Goal: Task Accomplishment & Management: Manage account settings

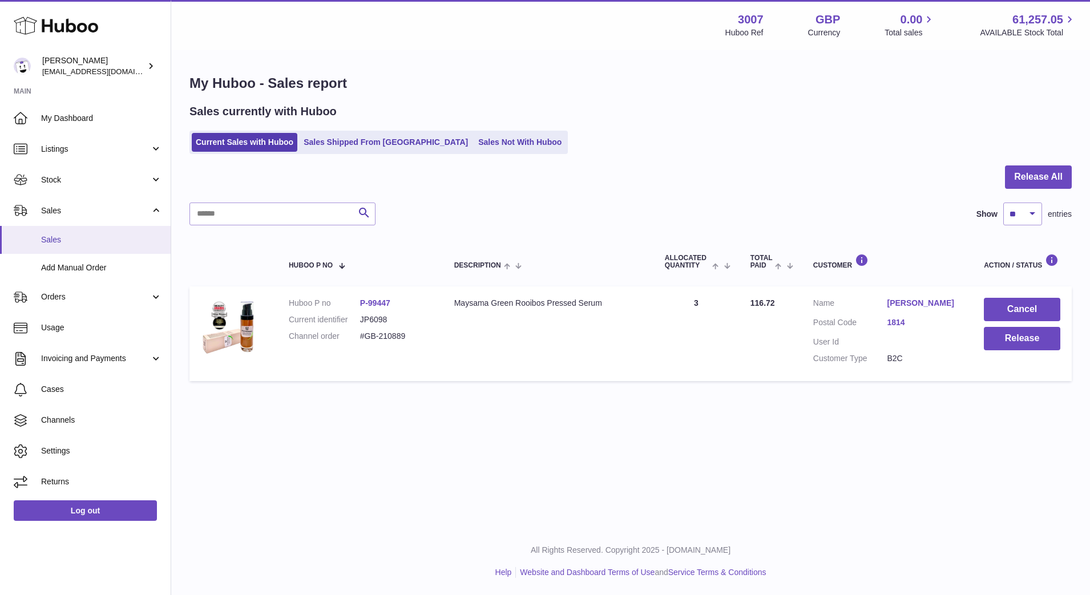
click at [62, 241] on span "Sales" at bounding box center [101, 240] width 121 height 11
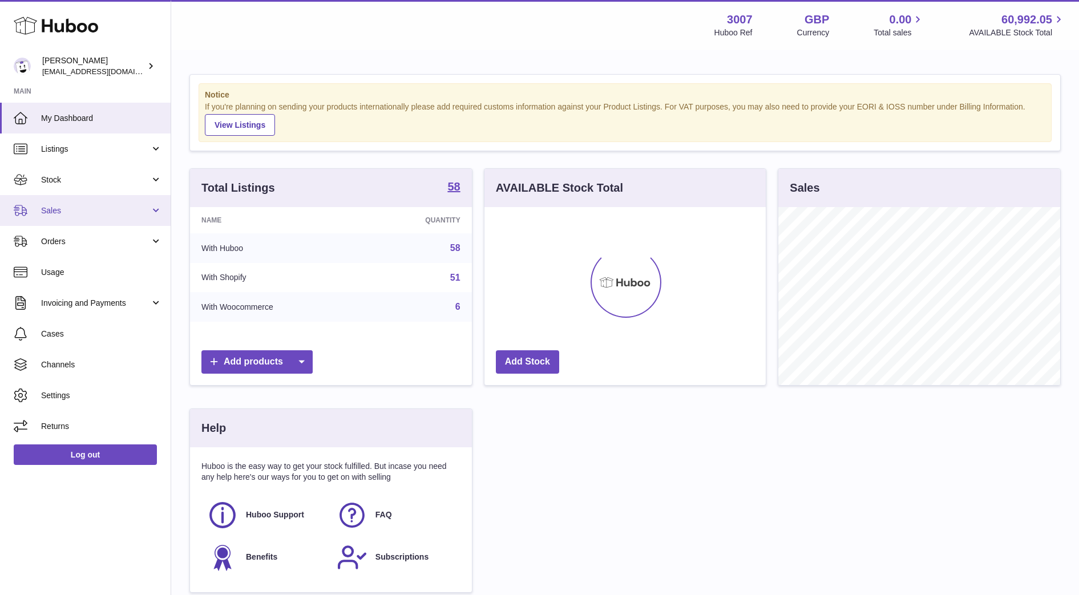
scroll to position [178, 281]
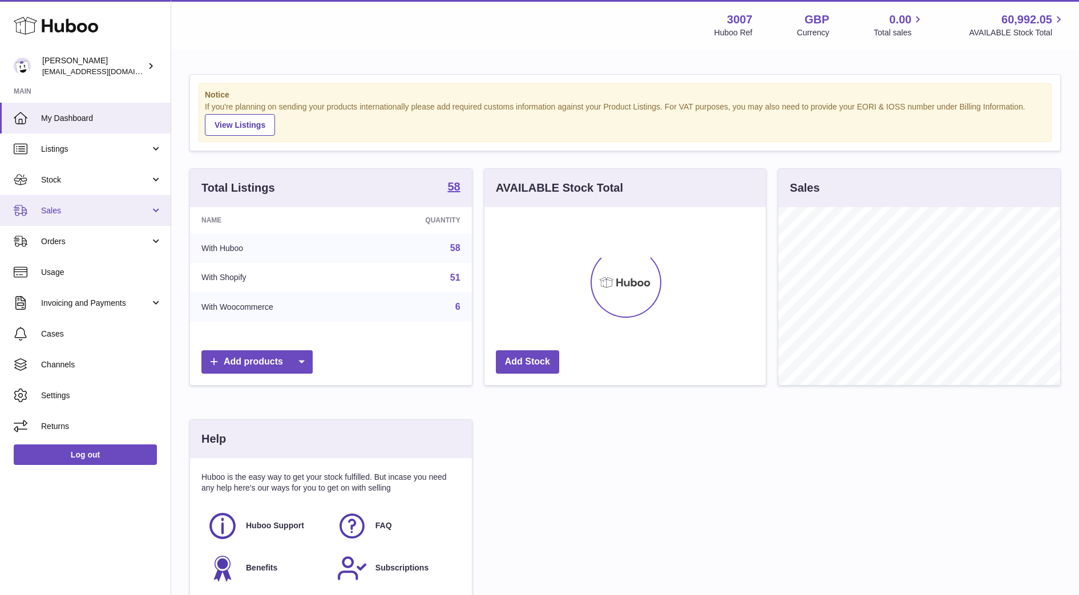
click at [61, 221] on link "Sales" at bounding box center [85, 210] width 171 height 31
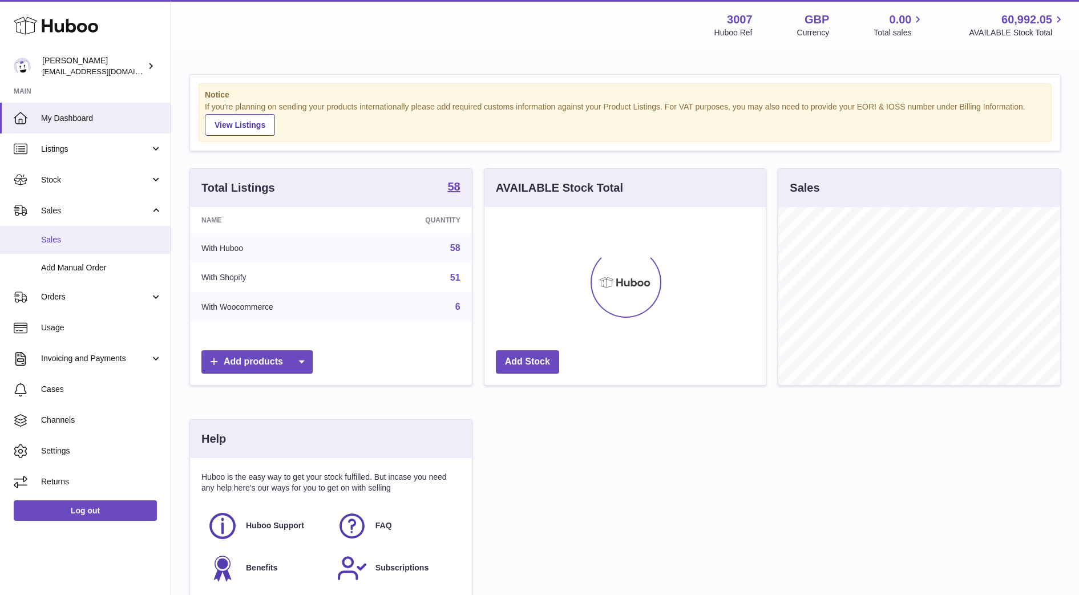
click at [62, 242] on span "Sales" at bounding box center [101, 240] width 121 height 11
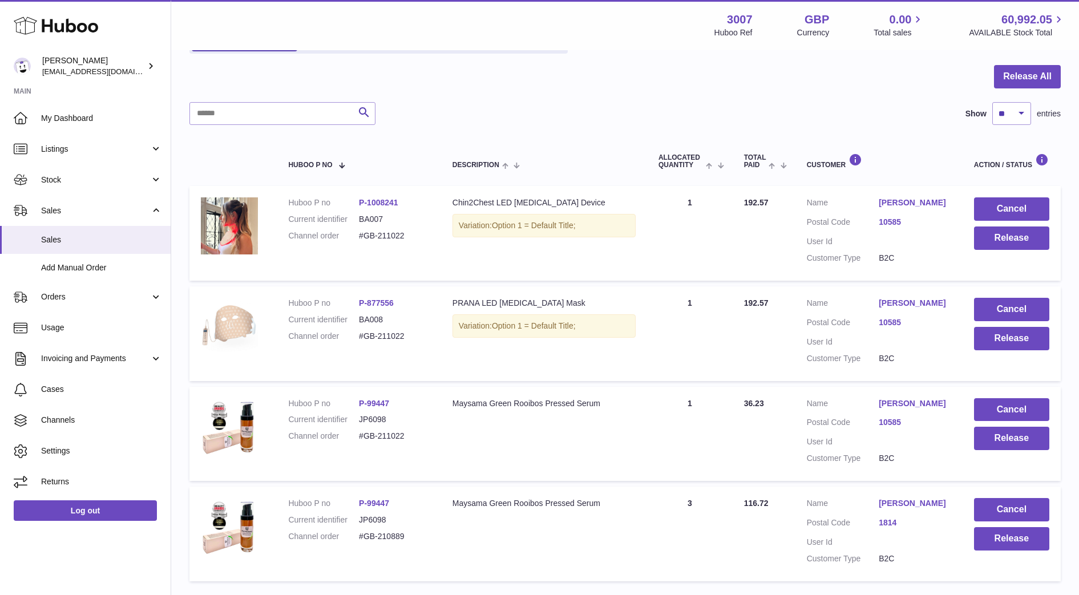
scroll to position [103, 0]
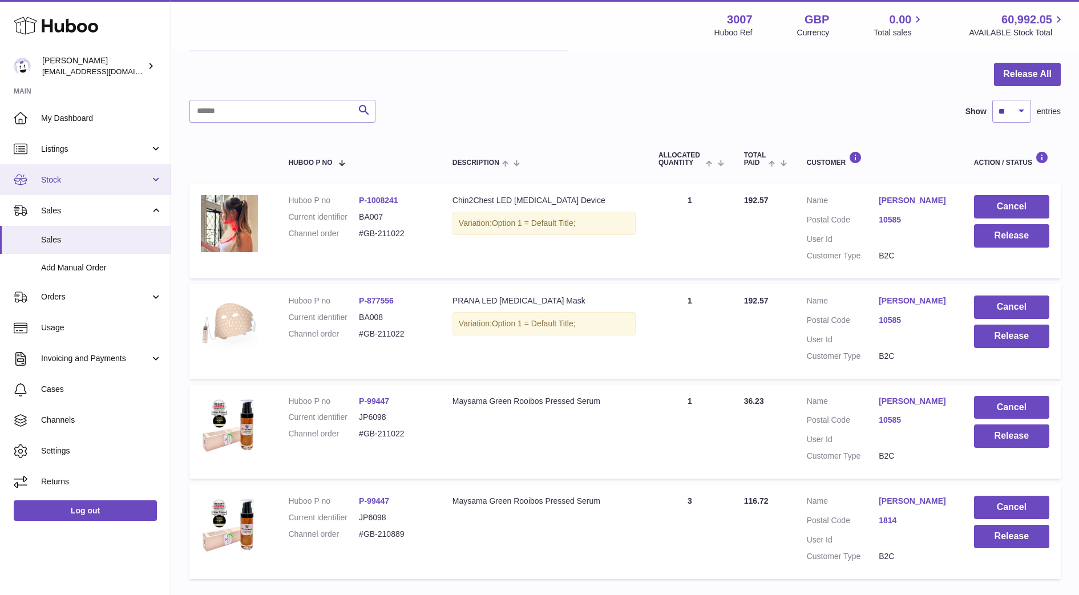
click at [56, 179] on span "Stock" at bounding box center [95, 180] width 109 height 11
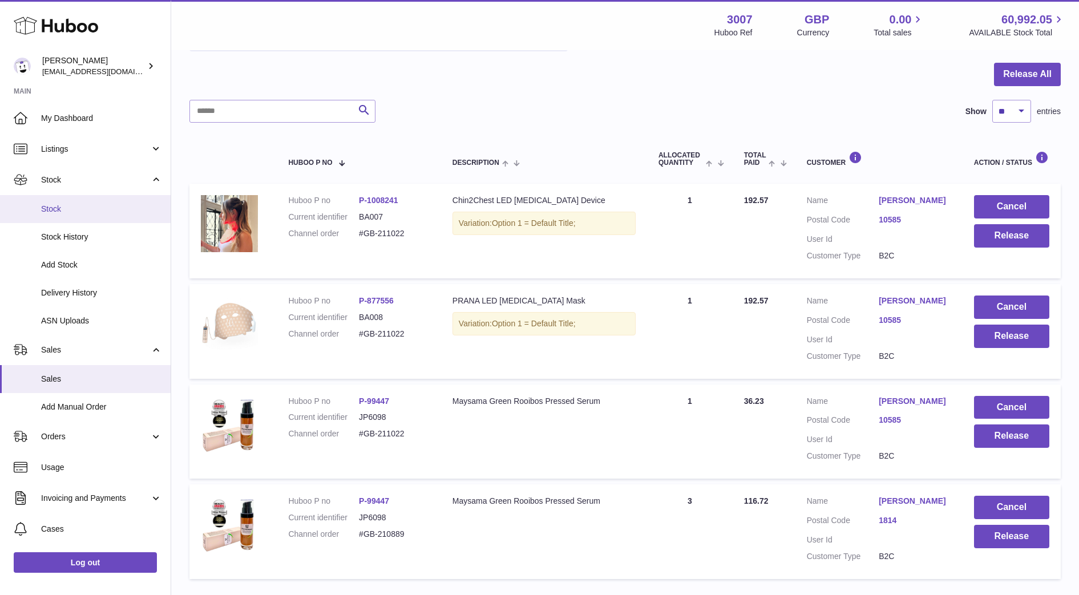
click at [56, 216] on link "Stock" at bounding box center [85, 209] width 171 height 28
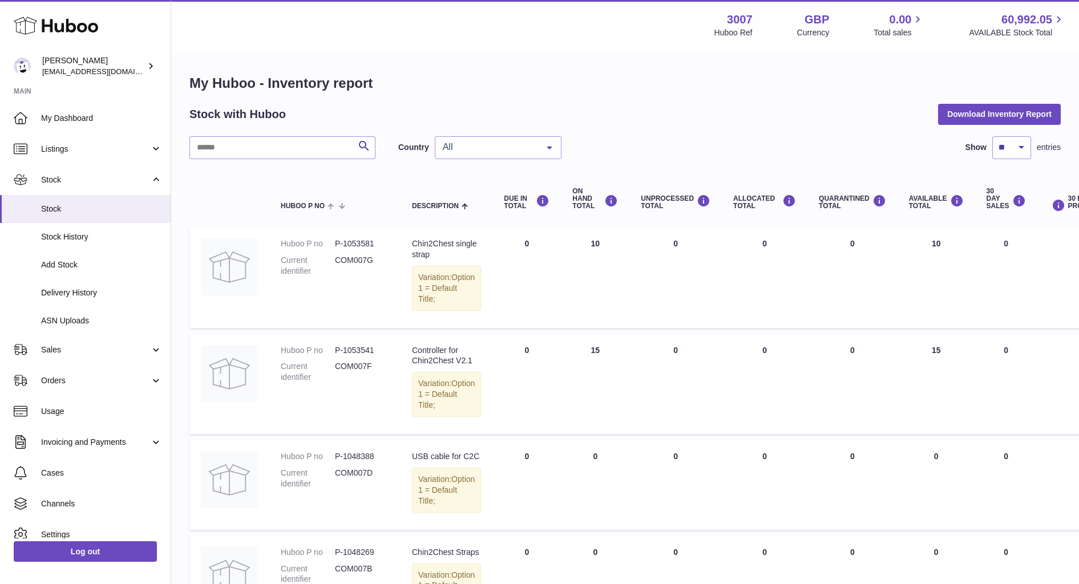
click at [448, 159] on div "All All GB NL No elements found. Consider changing the search query. List is em…" at bounding box center [498, 147] width 127 height 23
click at [454, 207] on span "NL" at bounding box center [498, 216] width 126 height 23
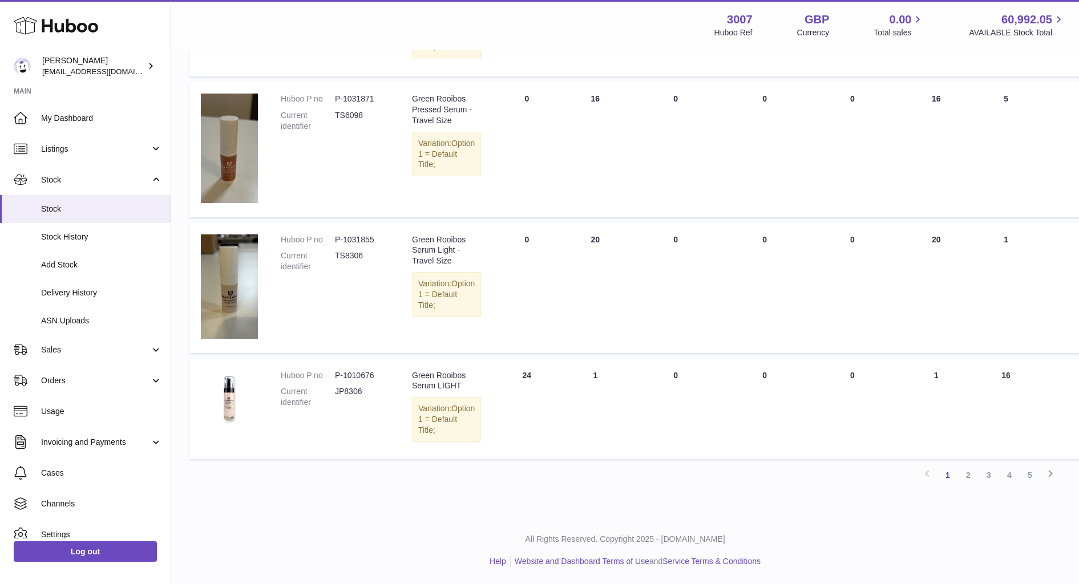
scroll to position [1030, 0]
click at [964, 472] on link "2" at bounding box center [968, 475] width 21 height 21
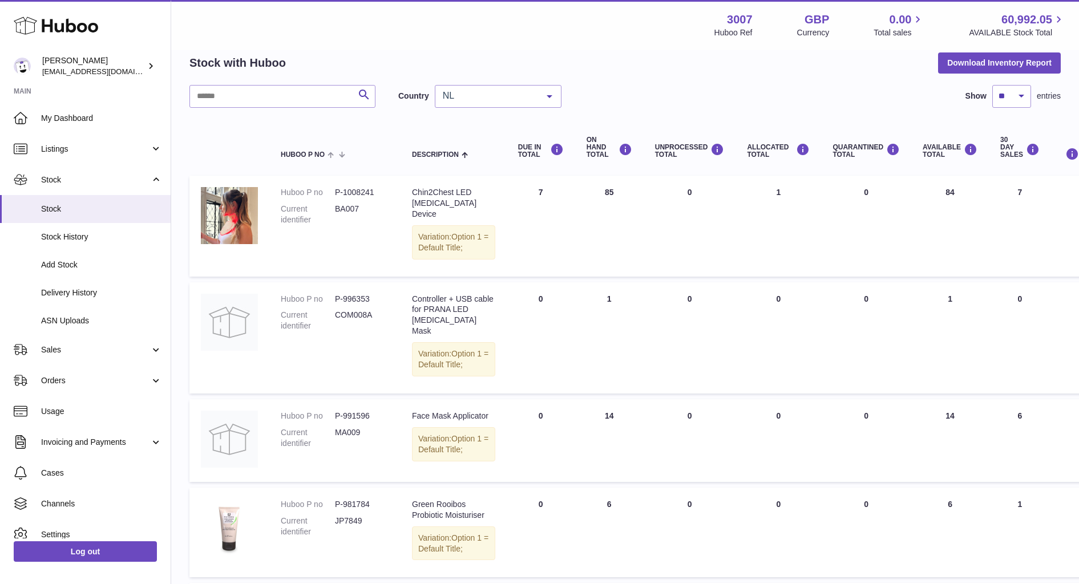
scroll to position [1041, 0]
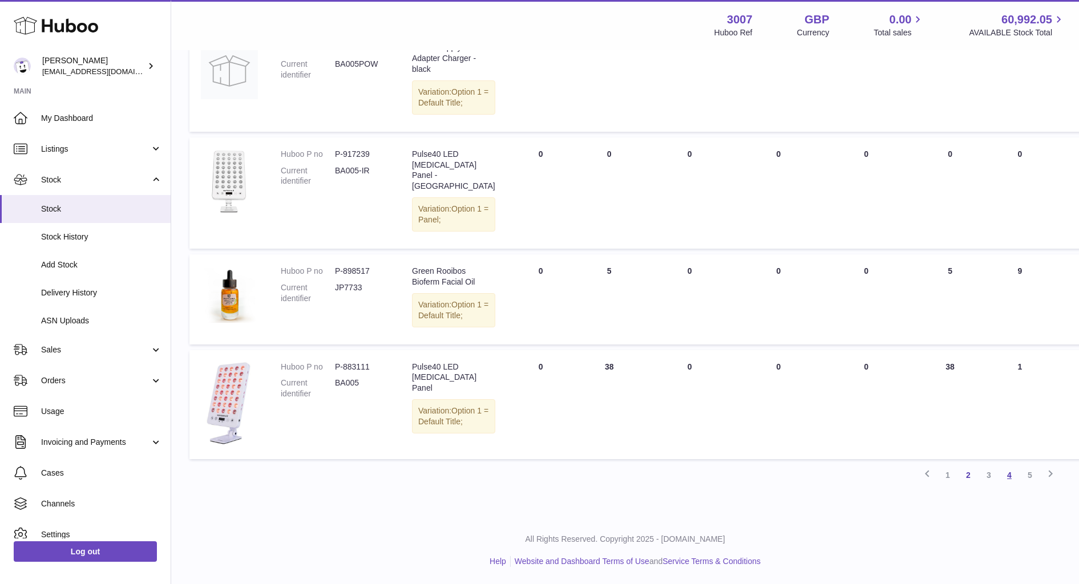
click at [1014, 477] on link "4" at bounding box center [1009, 475] width 21 height 21
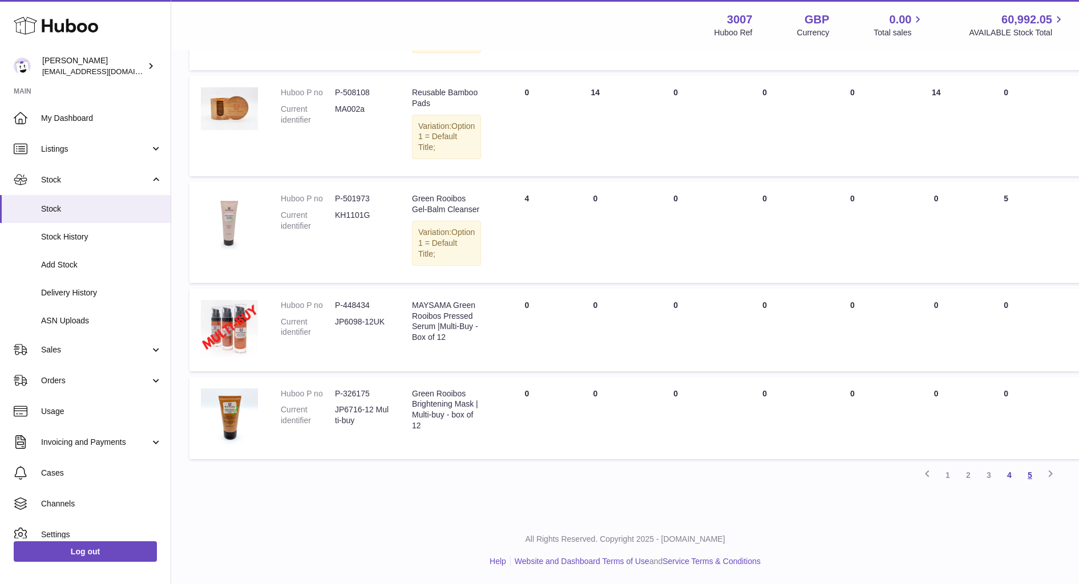
click at [1035, 479] on link "5" at bounding box center [1030, 475] width 21 height 21
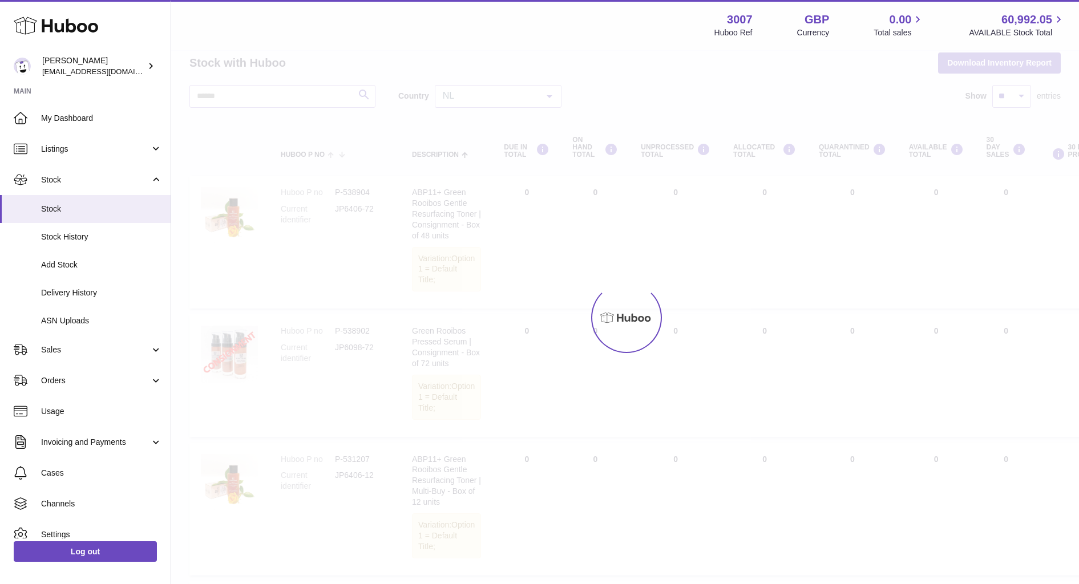
scroll to position [27, 0]
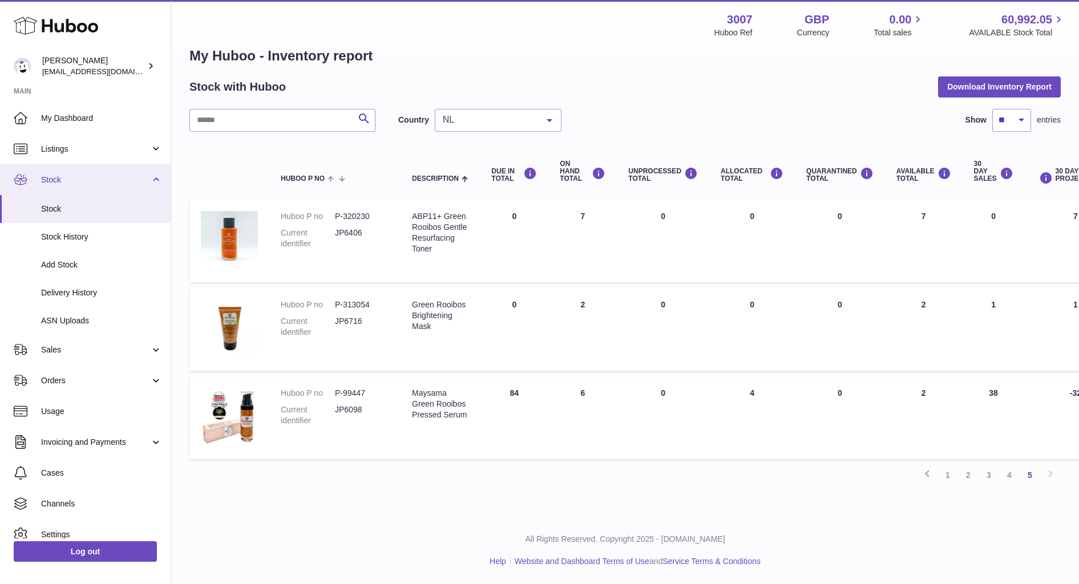
click at [64, 187] on link "Stock" at bounding box center [85, 179] width 171 height 31
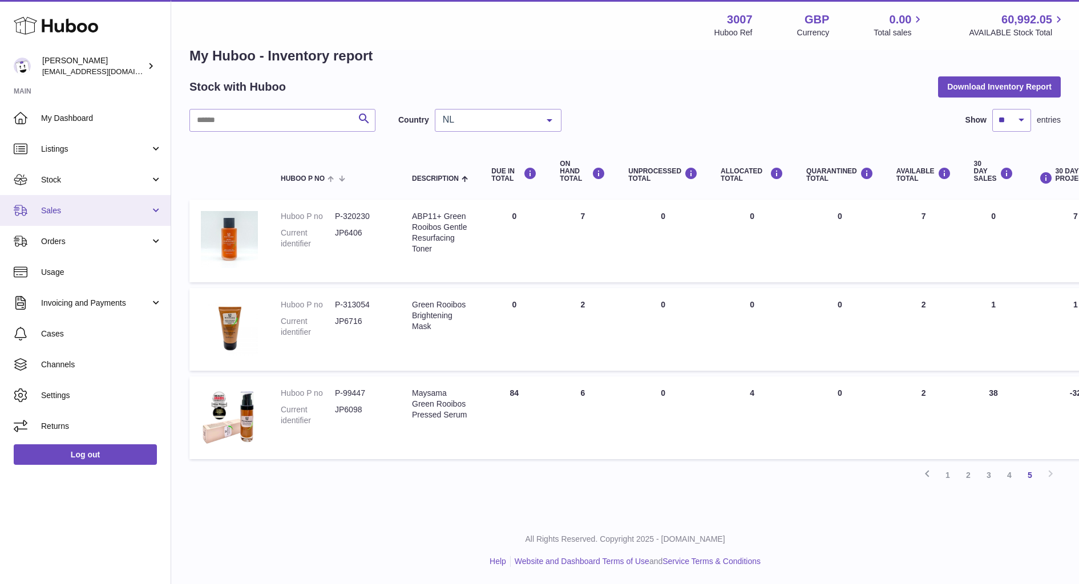
click at [51, 221] on link "Sales" at bounding box center [85, 210] width 171 height 31
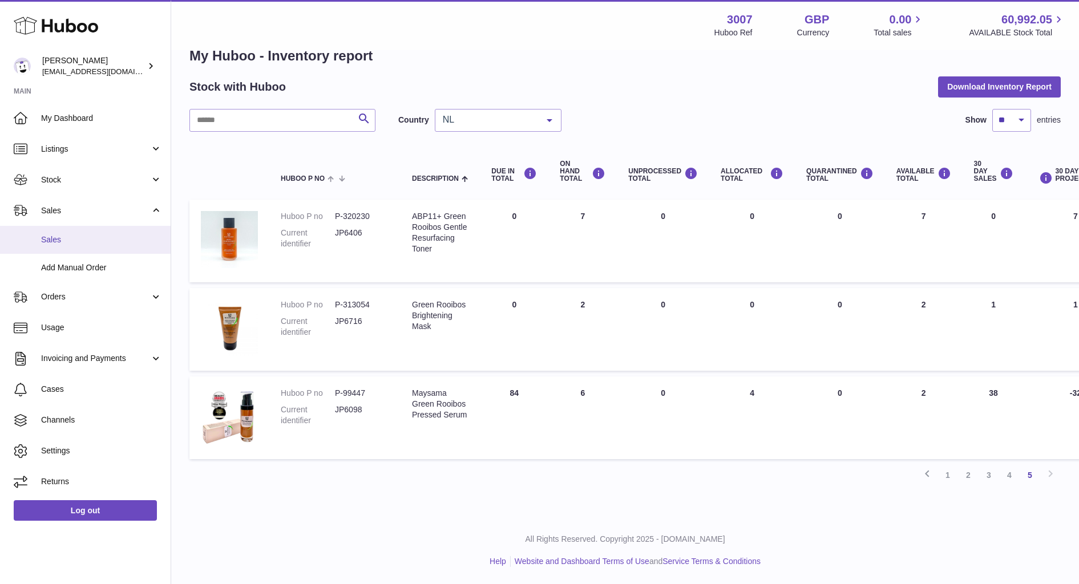
click at [55, 244] on span "Sales" at bounding box center [101, 240] width 121 height 11
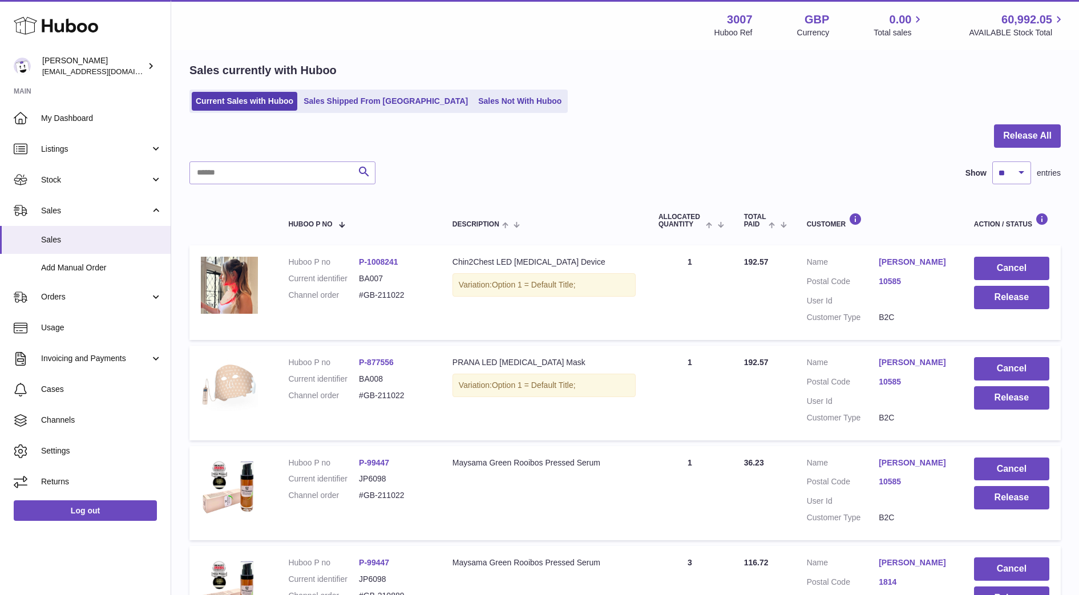
scroll to position [182, 0]
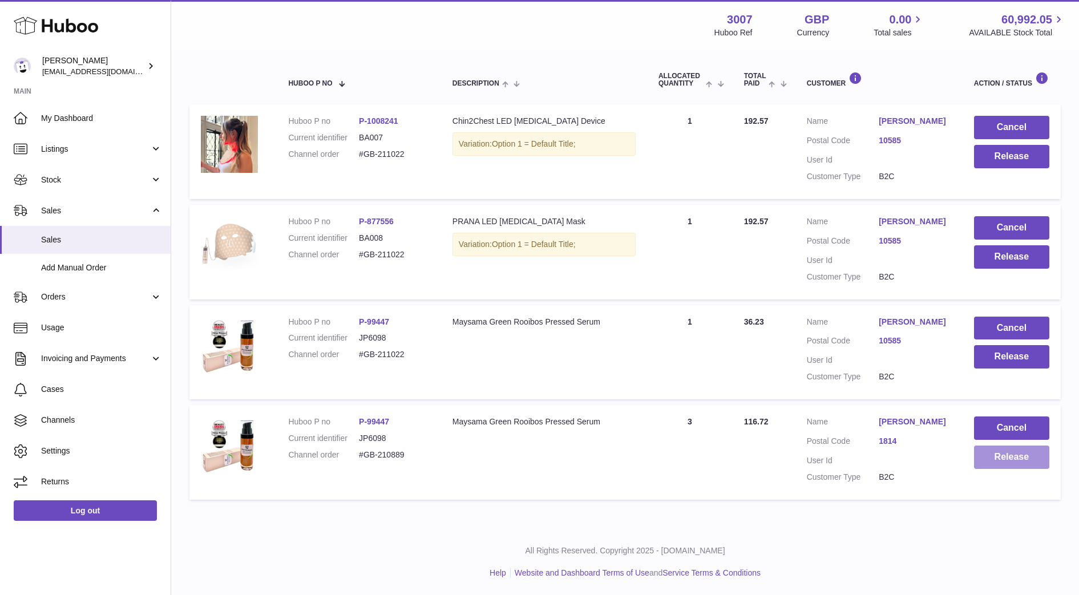
click at [1001, 467] on button "Release" at bounding box center [1011, 457] width 75 height 23
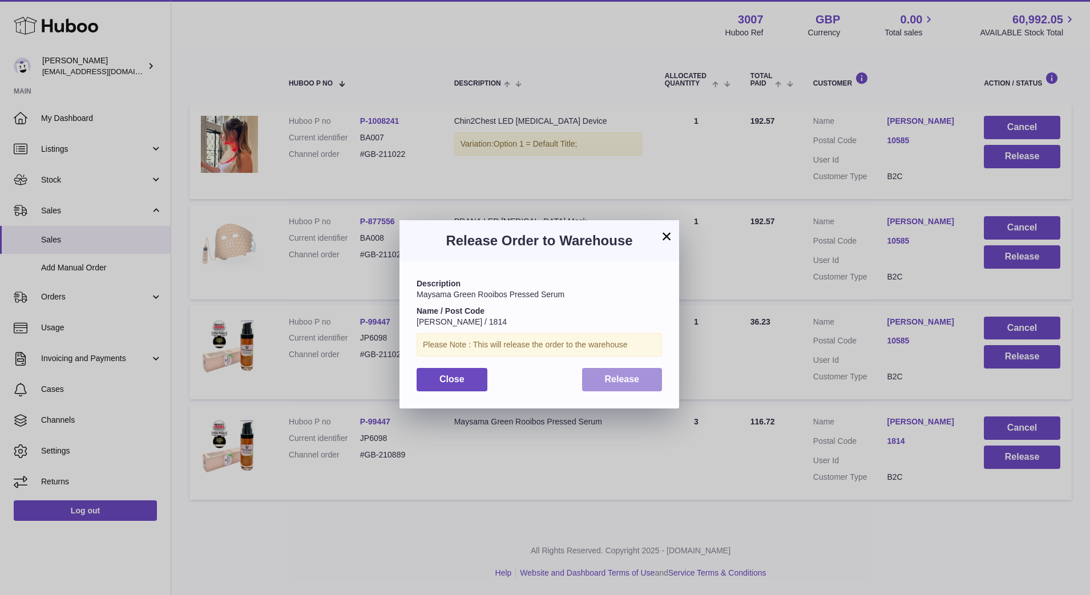
click at [637, 385] on button "Release" at bounding box center [622, 379] width 80 height 23
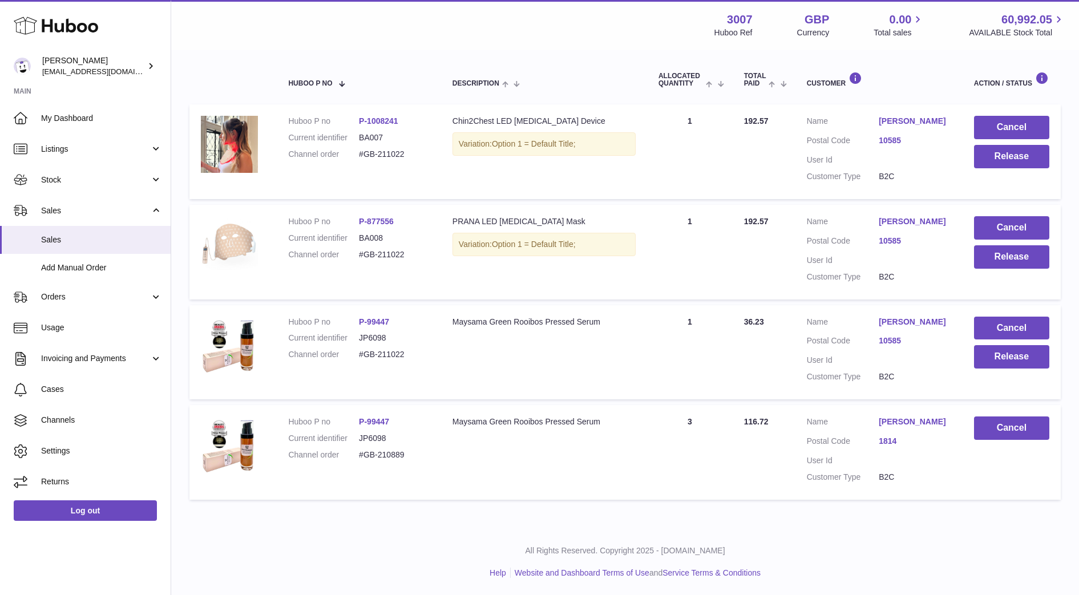
scroll to position [0, 0]
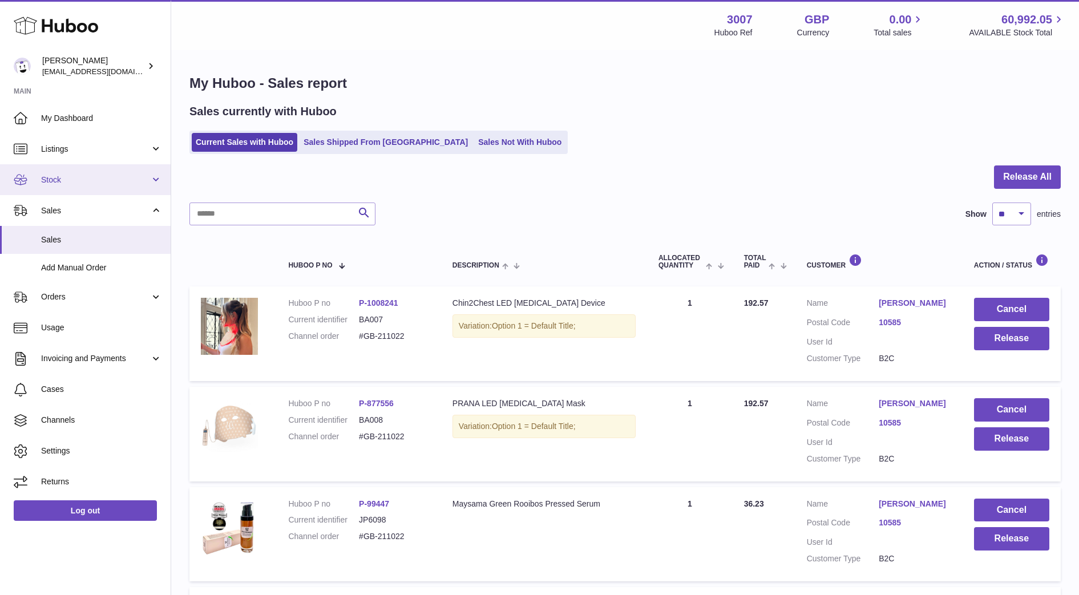
click at [88, 183] on span "Stock" at bounding box center [95, 180] width 109 height 11
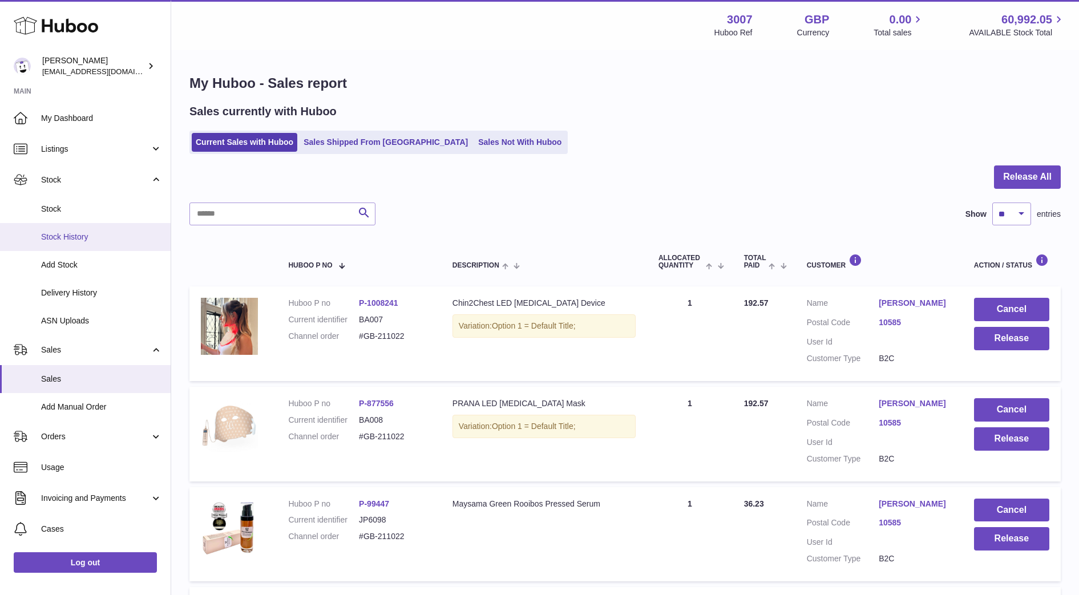
click at [69, 245] on link "Stock History" at bounding box center [85, 237] width 171 height 28
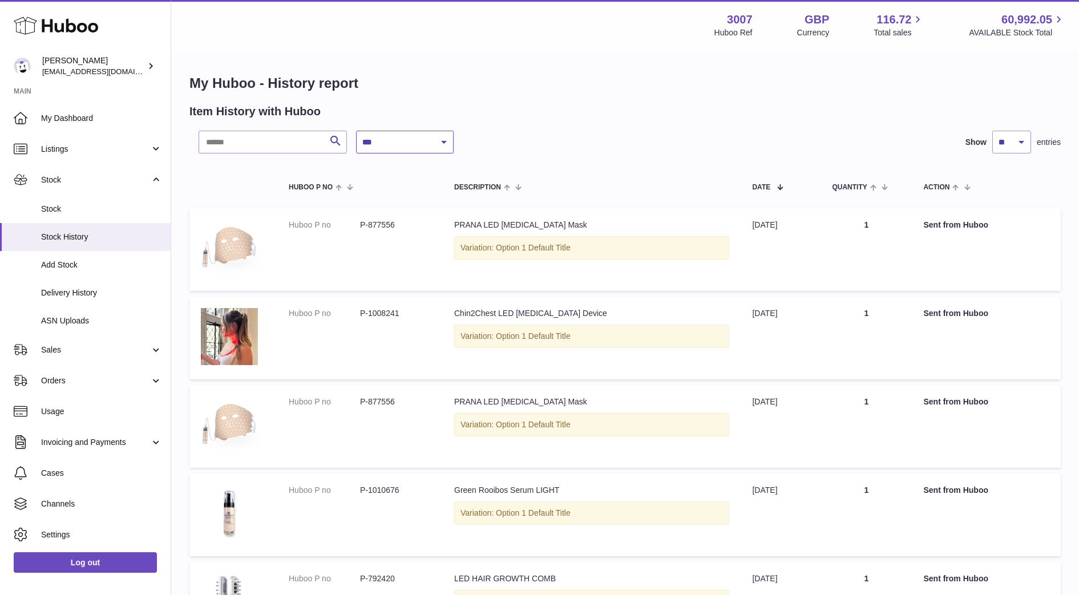
click at [433, 151] on select "**********" at bounding box center [405, 142] width 98 height 23
click at [62, 205] on span "Stock" at bounding box center [101, 209] width 121 height 11
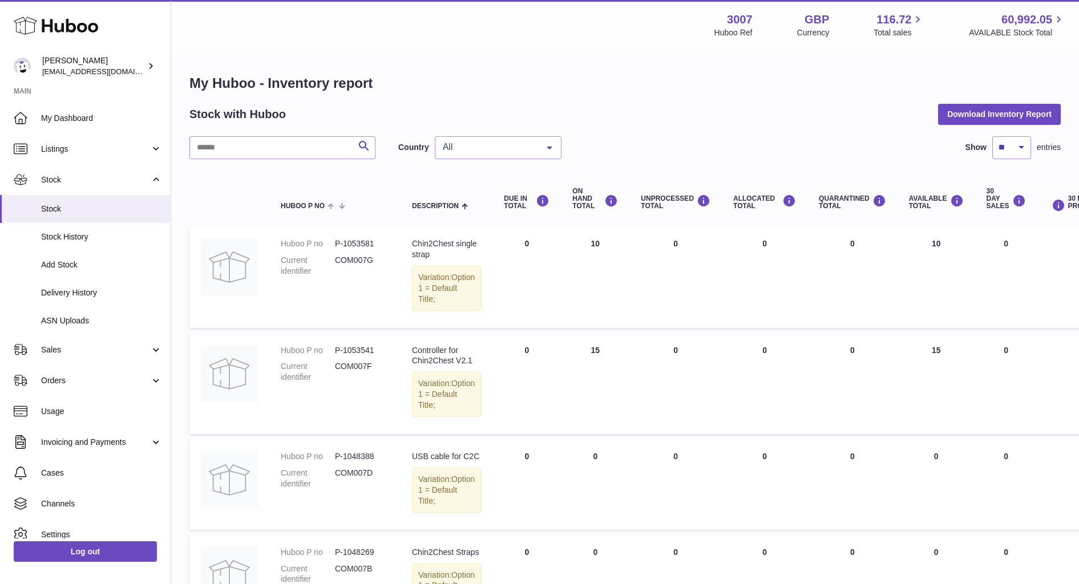
click at [459, 150] on span "All" at bounding box center [489, 147] width 98 height 11
click at [474, 220] on span "NL" at bounding box center [498, 216] width 126 height 23
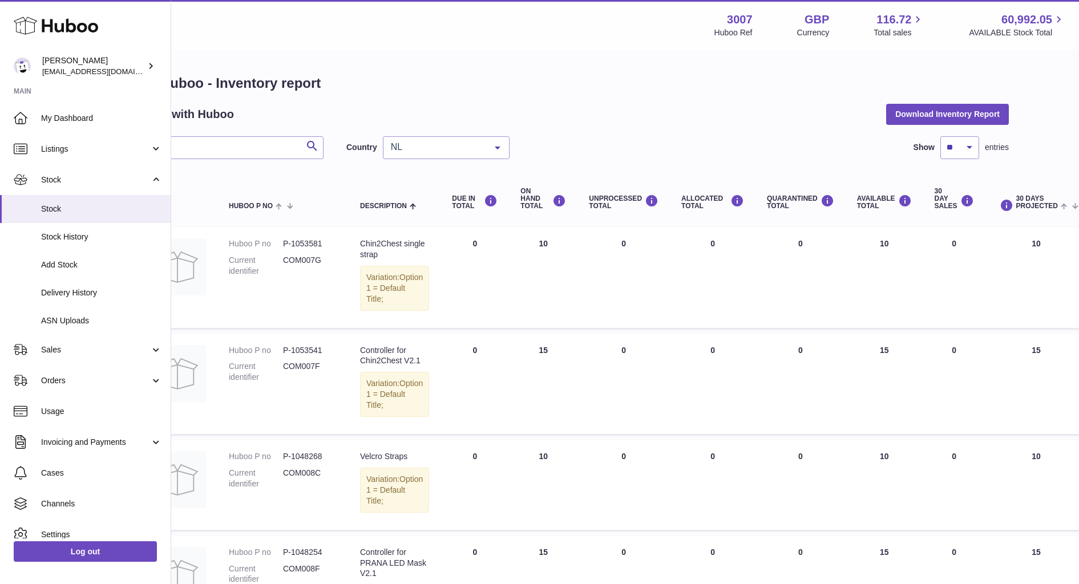
scroll to position [0, 162]
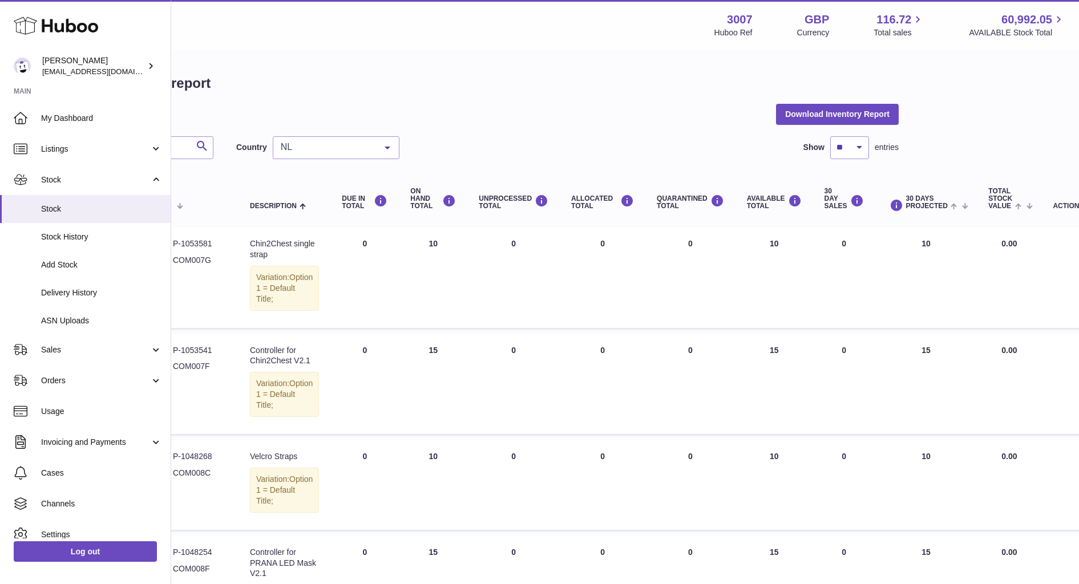
drag, startPoint x: 1079, startPoint y: 104, endPoint x: 1080, endPoint y: 135, distance: 30.3
click at [917, 135] on html ".st0{fill:#141414;}" at bounding box center [377, 292] width 1079 height 584
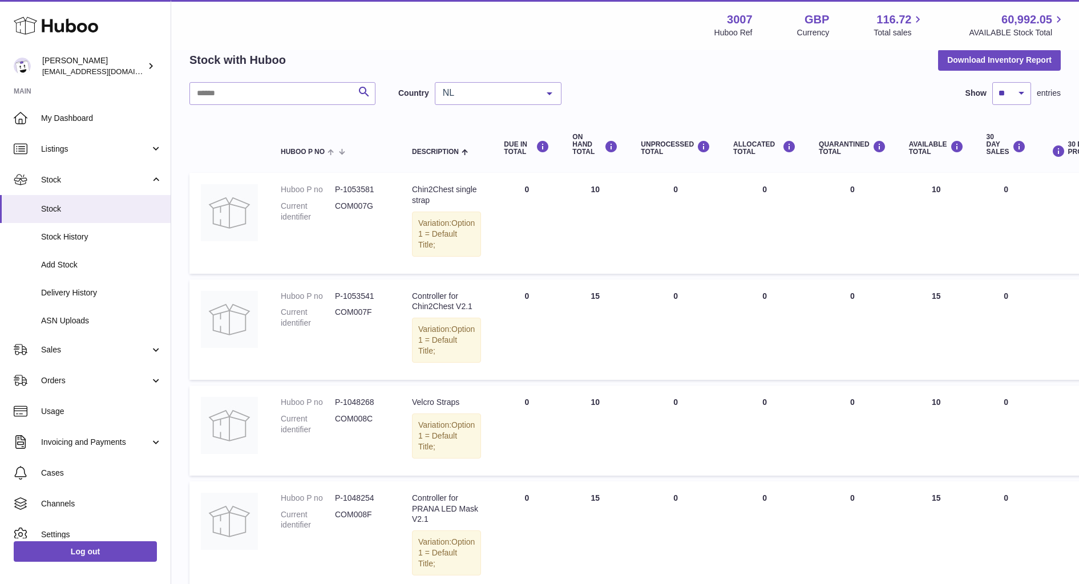
scroll to position [0, 0]
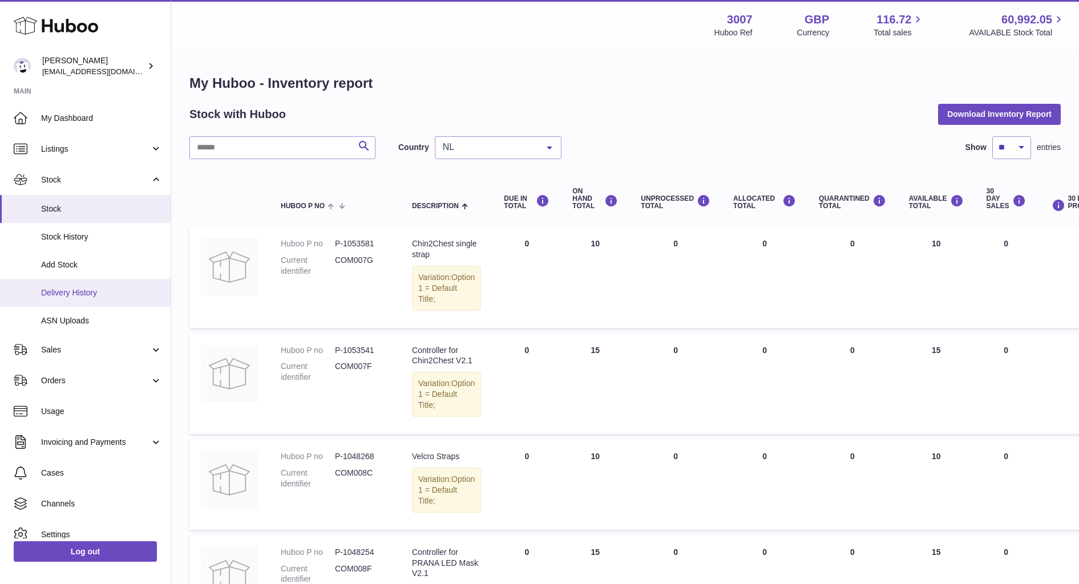
click at [59, 300] on link "Delivery History" at bounding box center [85, 293] width 171 height 28
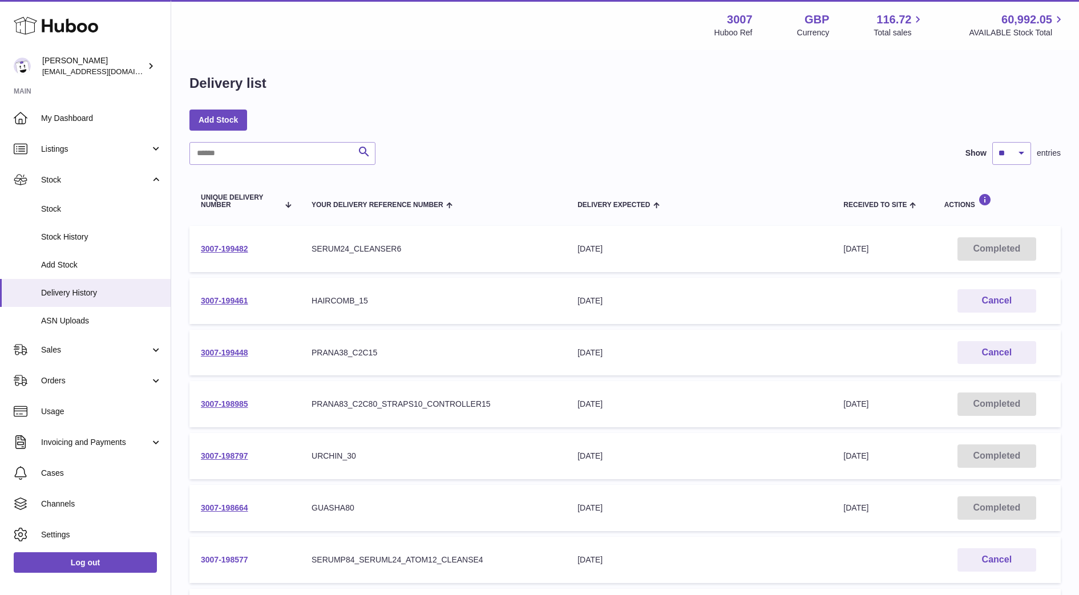
click at [246, 558] on link "3007-198577" at bounding box center [224, 559] width 47 height 9
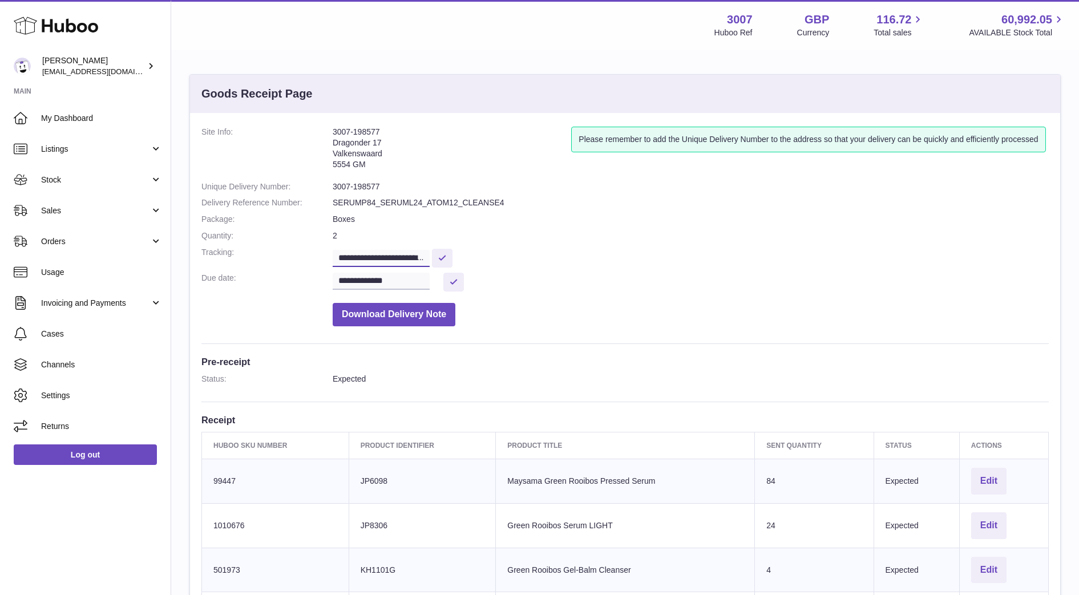
scroll to position [0, 271]
drag, startPoint x: 338, startPoint y: 258, endPoint x: 496, endPoint y: 253, distance: 158.1
click at [496, 253] on dd "**********" at bounding box center [691, 257] width 716 height 20
